Goal: Task Accomplishment & Management: Manage account settings

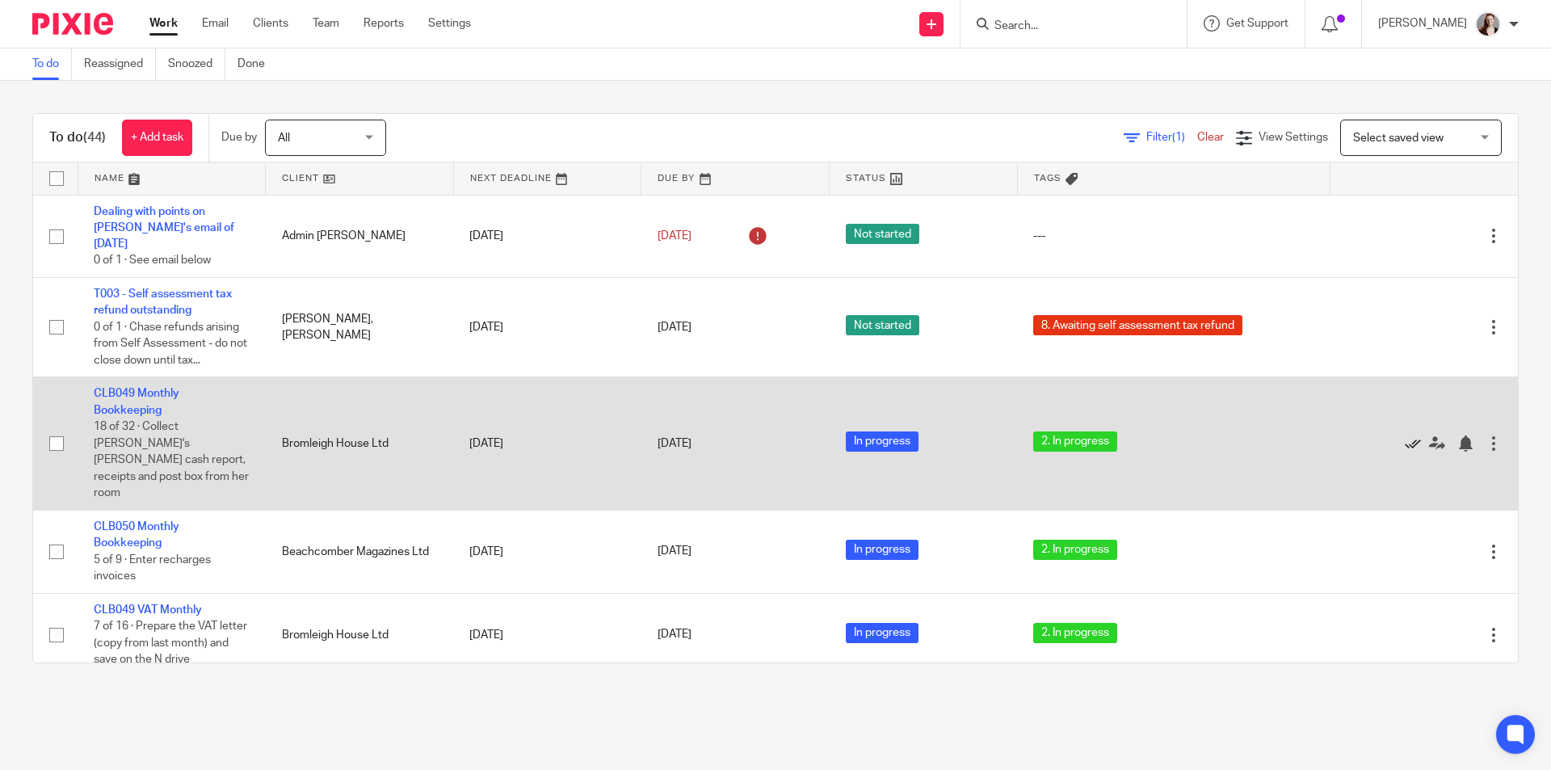
click at [1405, 435] on icon at bounding box center [1413, 443] width 16 height 16
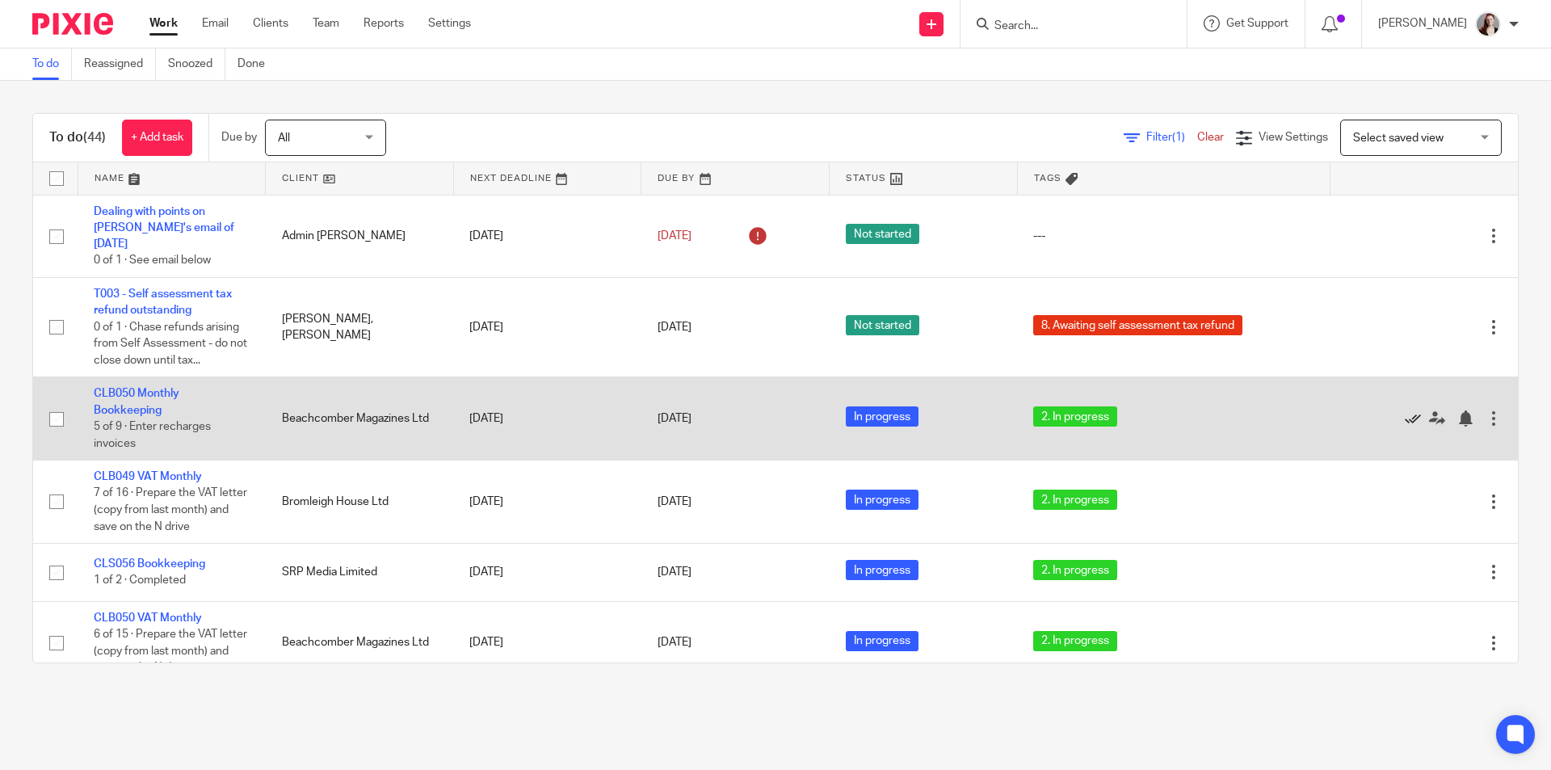
click at [1405, 410] on icon at bounding box center [1413, 418] width 16 height 16
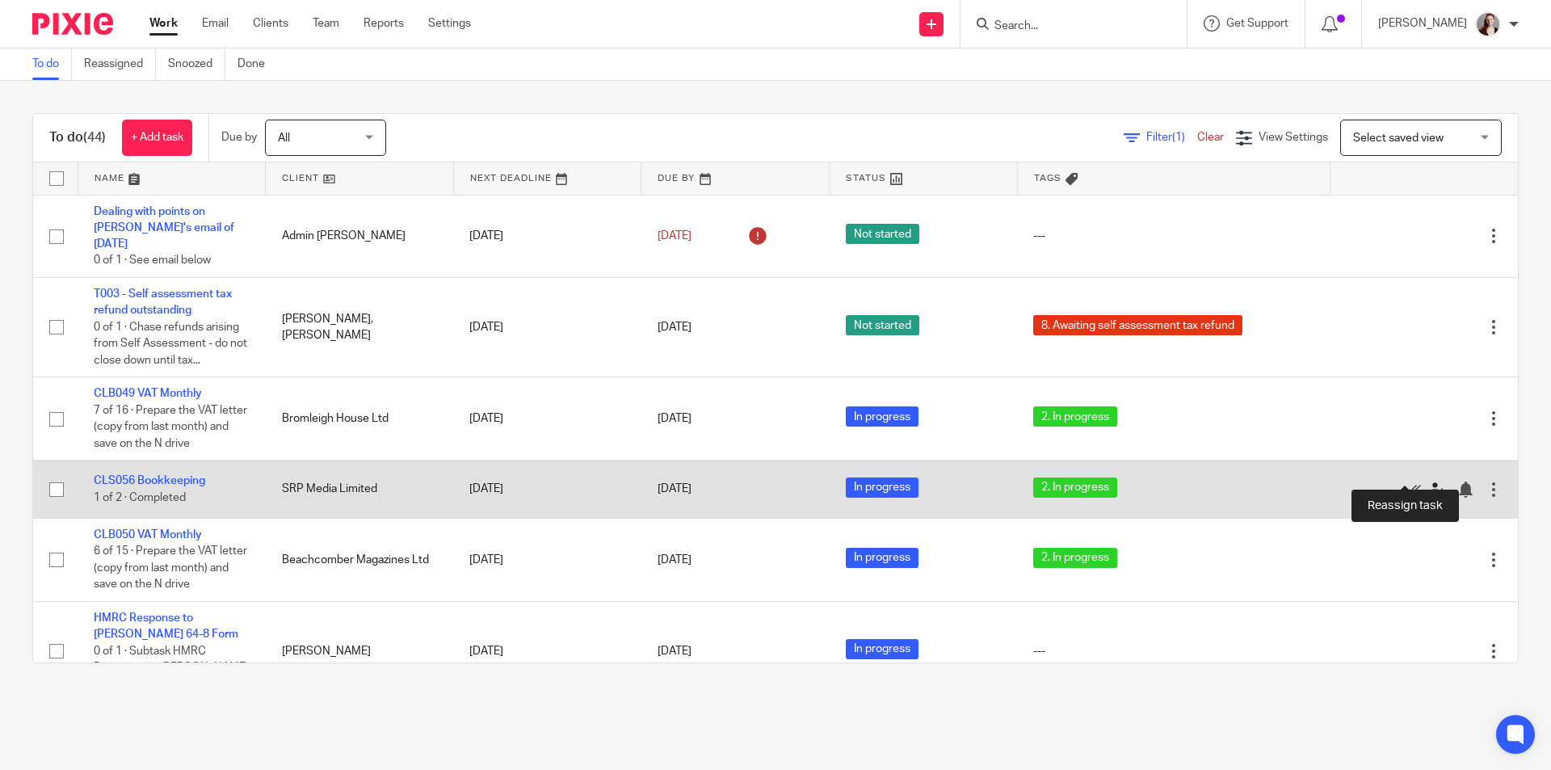
click at [1429, 481] on icon at bounding box center [1437, 489] width 16 height 16
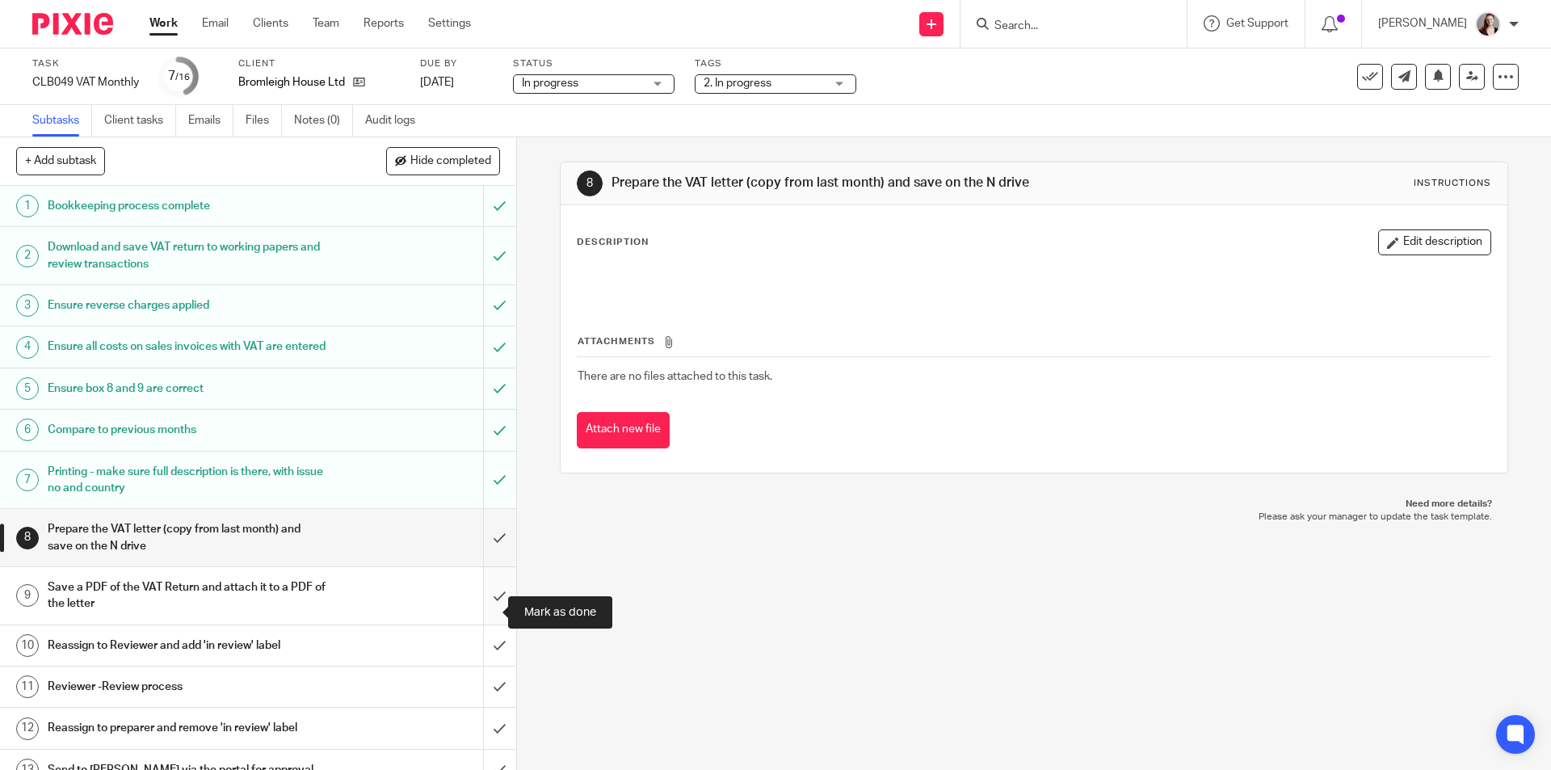
click at [477, 610] on input "submit" at bounding box center [258, 595] width 516 height 57
click at [473, 565] on input "submit" at bounding box center [258, 537] width 516 height 57
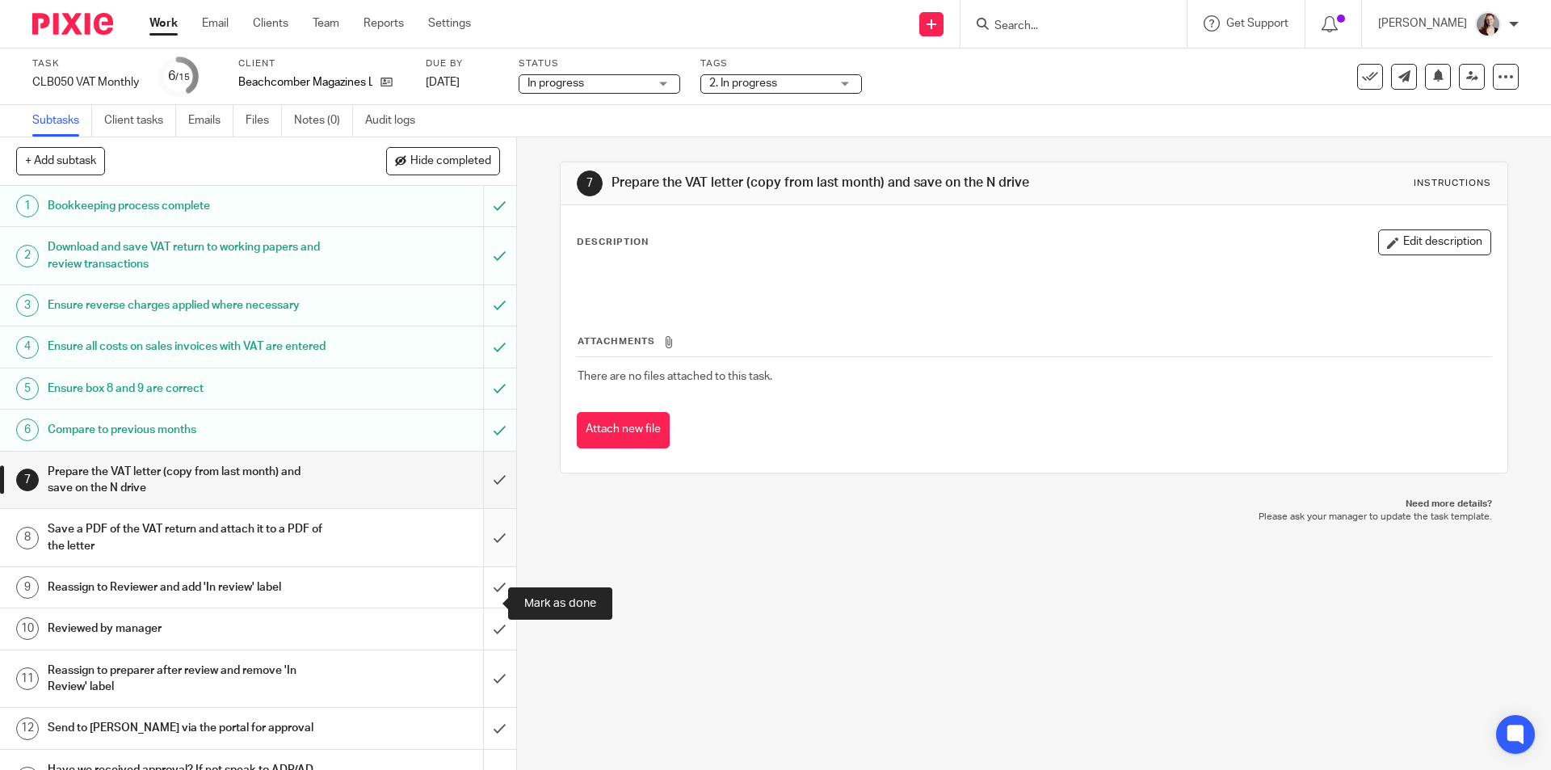
drag, startPoint x: 480, startPoint y: 593, endPoint x: 492, endPoint y: 547, distance: 47.6
click at [482, 591] on input "submit" at bounding box center [258, 587] width 516 height 40
click at [492, 547] on input "submit" at bounding box center [258, 537] width 516 height 57
click at [491, 498] on input "submit" at bounding box center [258, 479] width 516 height 57
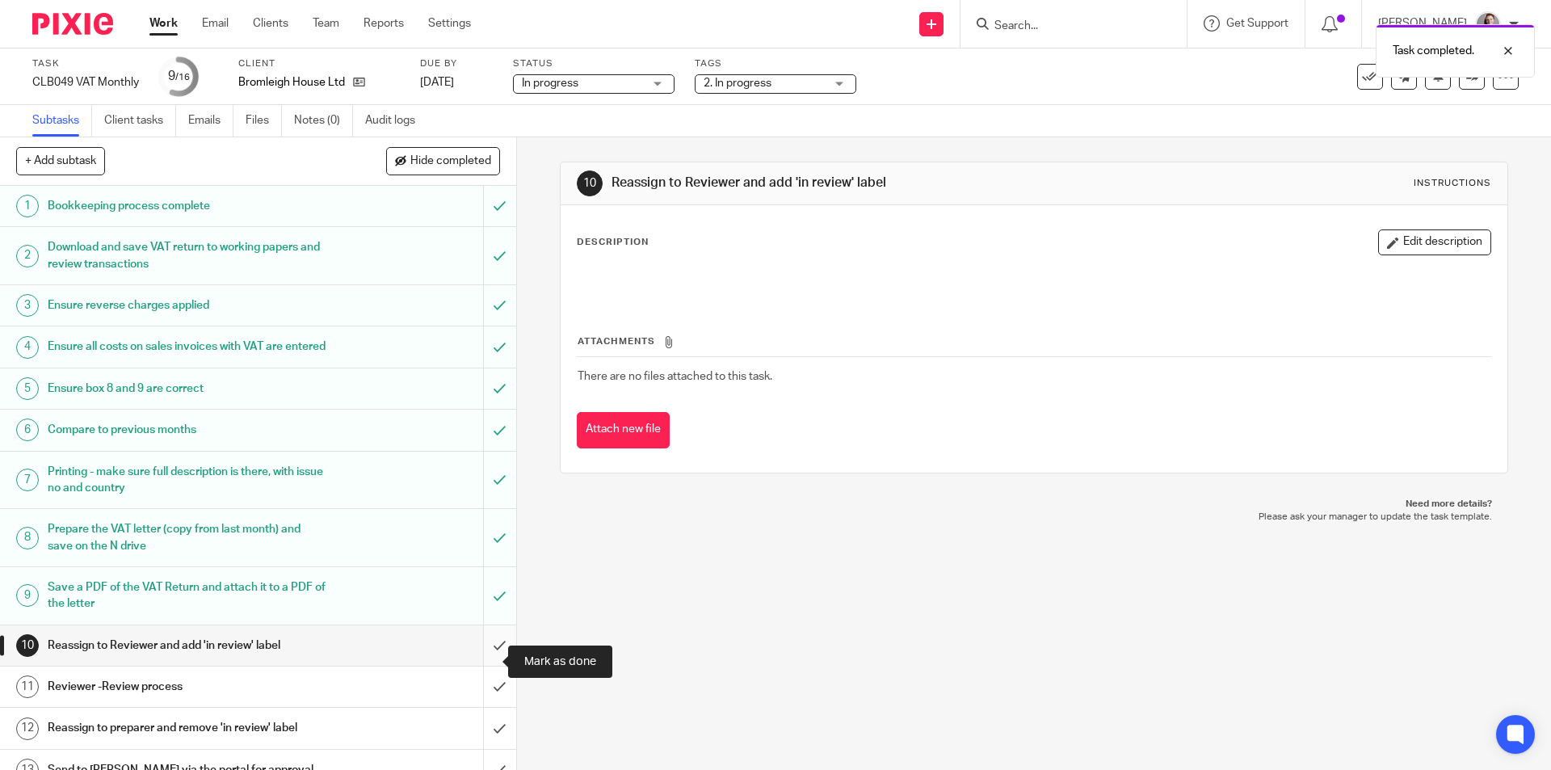
click at [476, 666] on input "submit" at bounding box center [258, 645] width 516 height 40
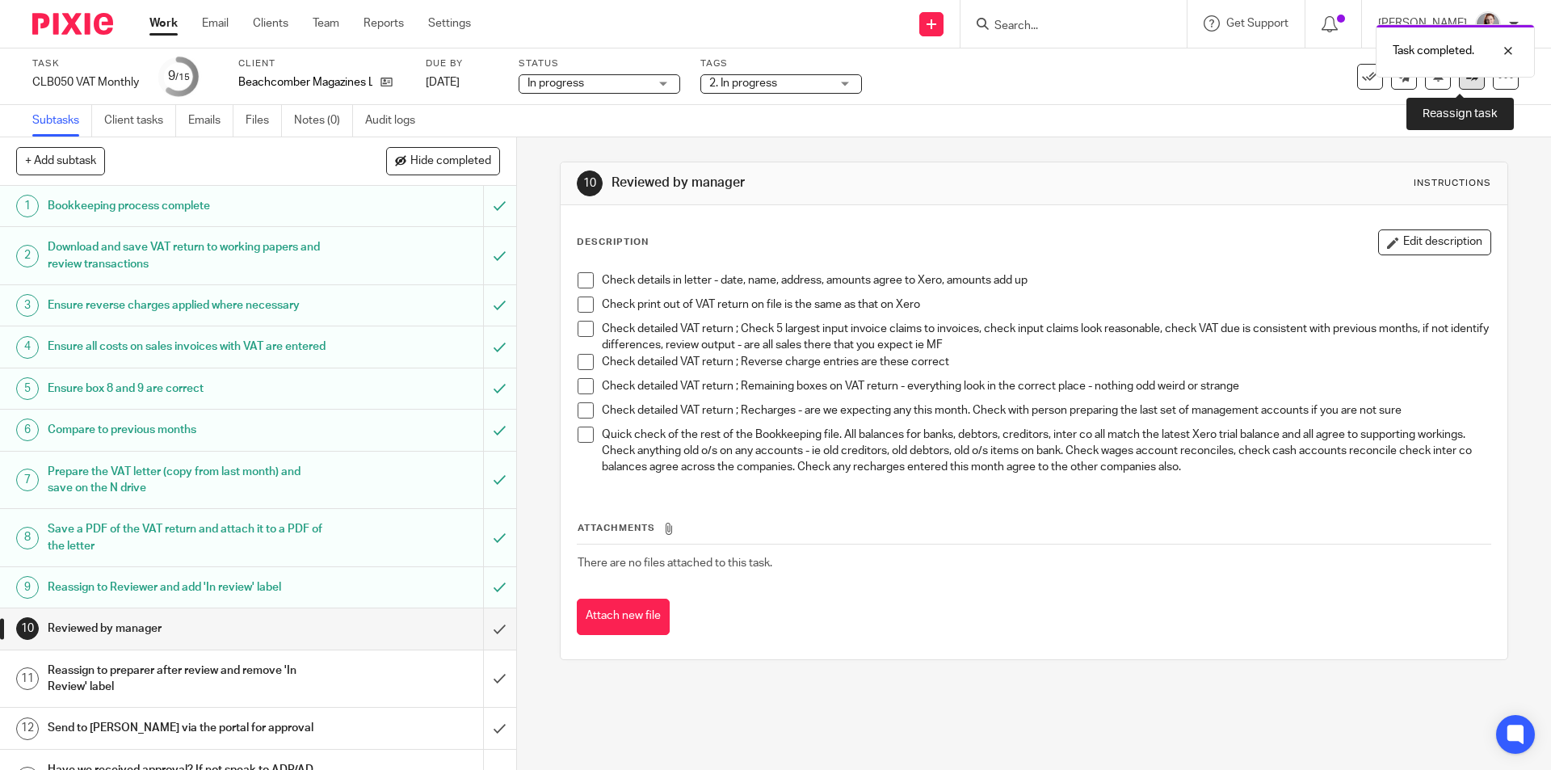
click at [1466, 82] on icon at bounding box center [1472, 76] width 12 height 12
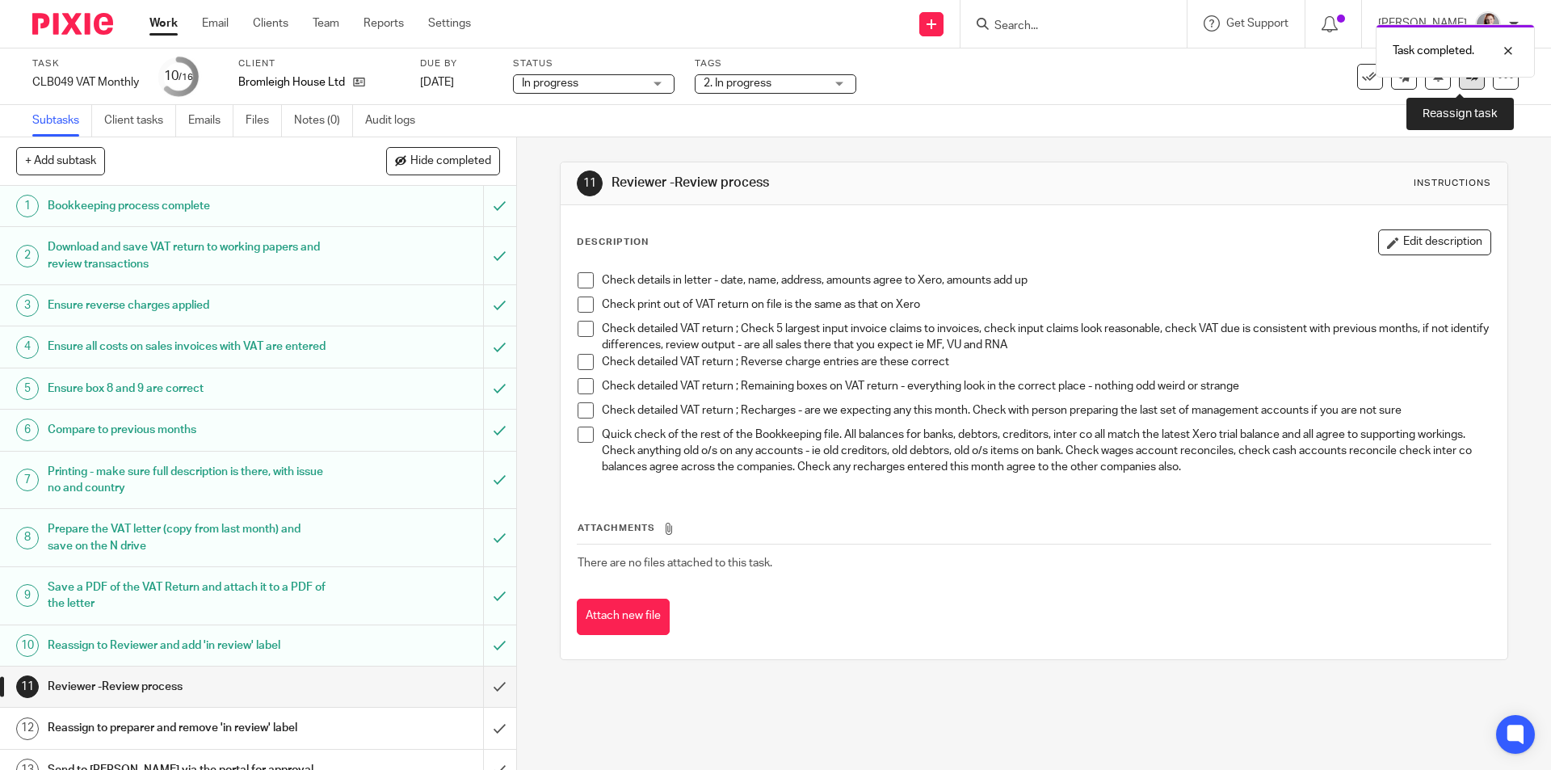
click at [1460, 84] on link at bounding box center [1472, 77] width 26 height 26
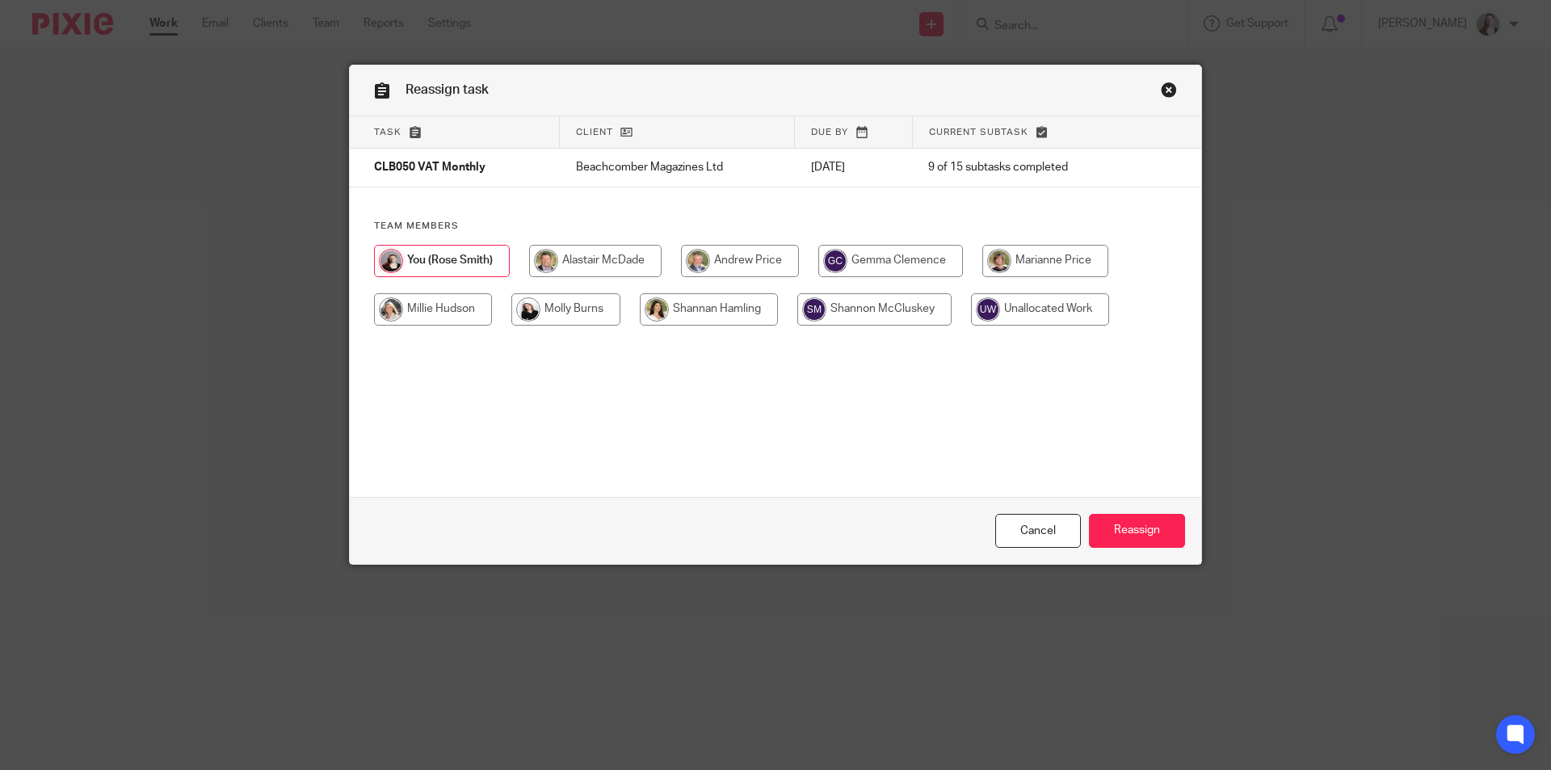
click at [573, 306] on input "radio" at bounding box center [565, 309] width 109 height 32
radio input "true"
click at [1162, 531] on input "Reassign" at bounding box center [1137, 531] width 96 height 35
click at [565, 301] on input "radio" at bounding box center [565, 309] width 109 height 32
radio input "true"
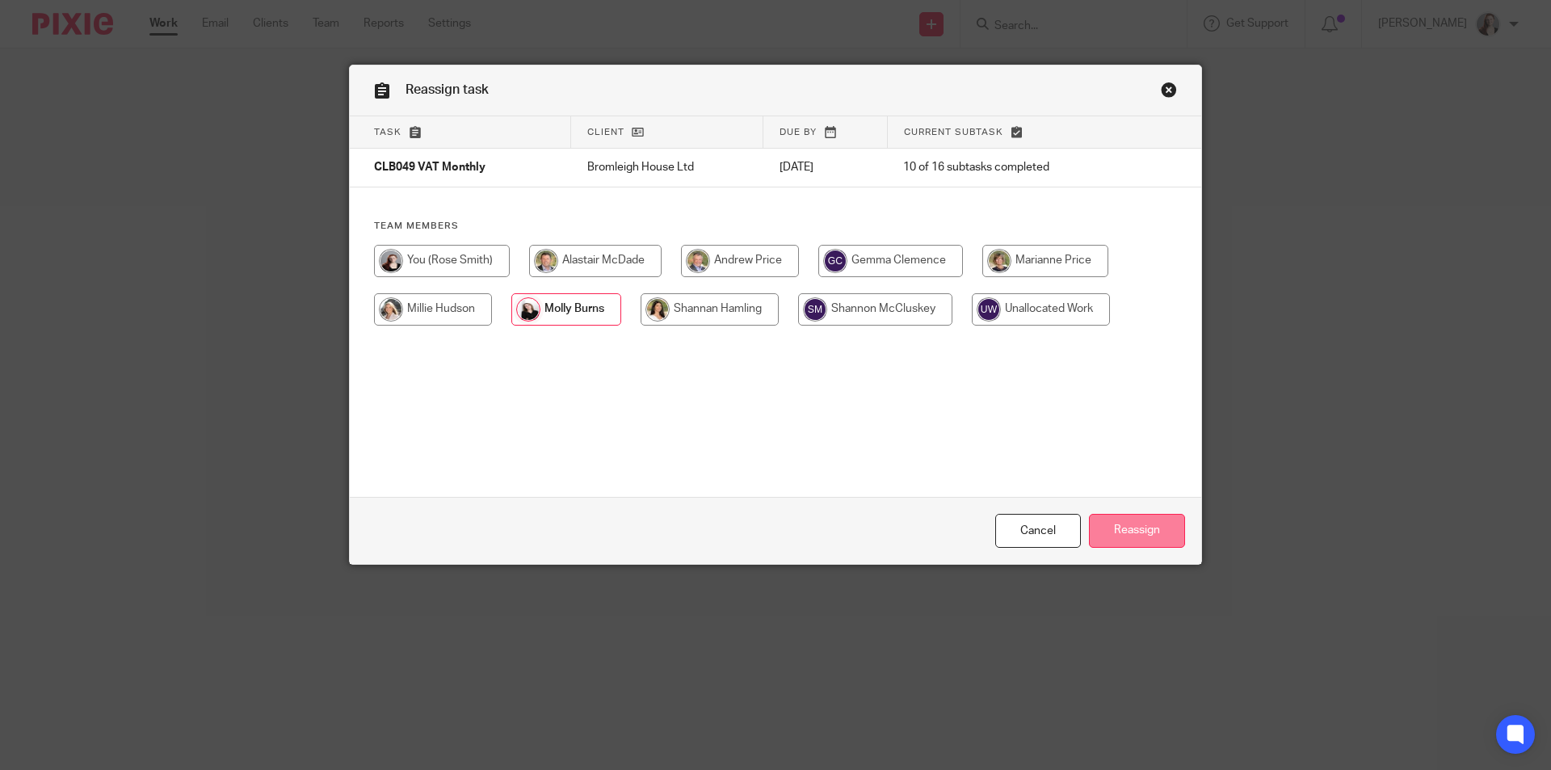
click at [1138, 528] on input "Reassign" at bounding box center [1137, 531] width 96 height 35
click at [577, 319] on input "radio" at bounding box center [565, 309] width 109 height 32
radio input "true"
click at [1143, 533] on input "Reassign" at bounding box center [1137, 531] width 96 height 35
